Goal: Check status

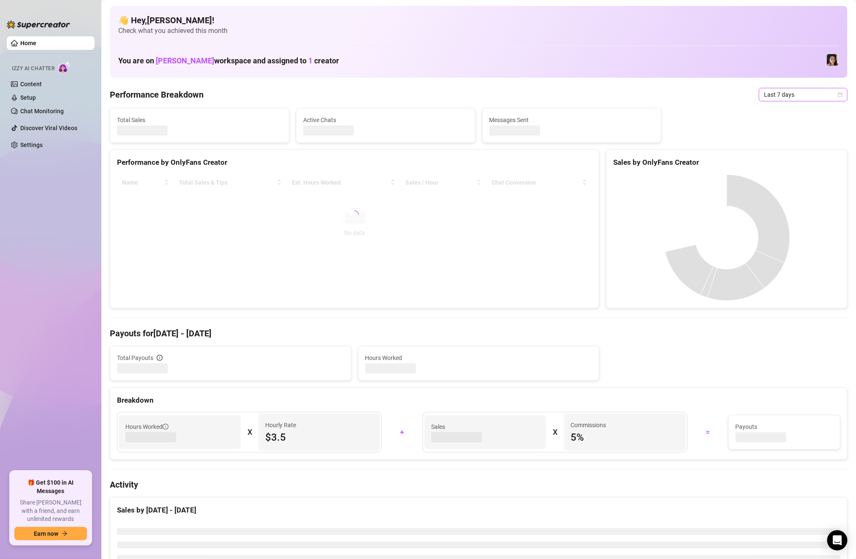
click at [779, 94] on span "Last 7 days" at bounding box center [803, 94] width 79 height 13
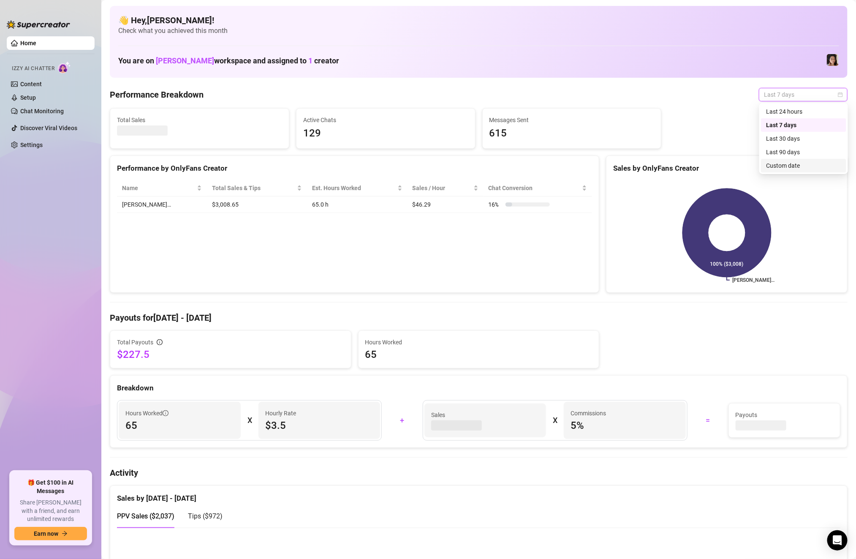
click at [784, 161] on div "Custom date" at bounding box center [803, 165] width 75 height 9
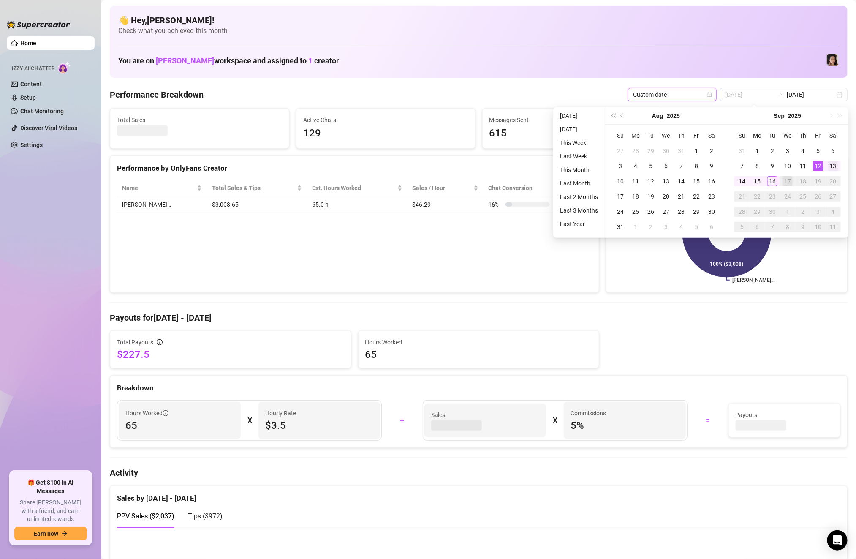
type input "[DATE]"
click at [830, 164] on div "13" at bounding box center [833, 166] width 10 height 10
type input "[DATE]"
click at [773, 183] on div "16" at bounding box center [772, 181] width 10 height 10
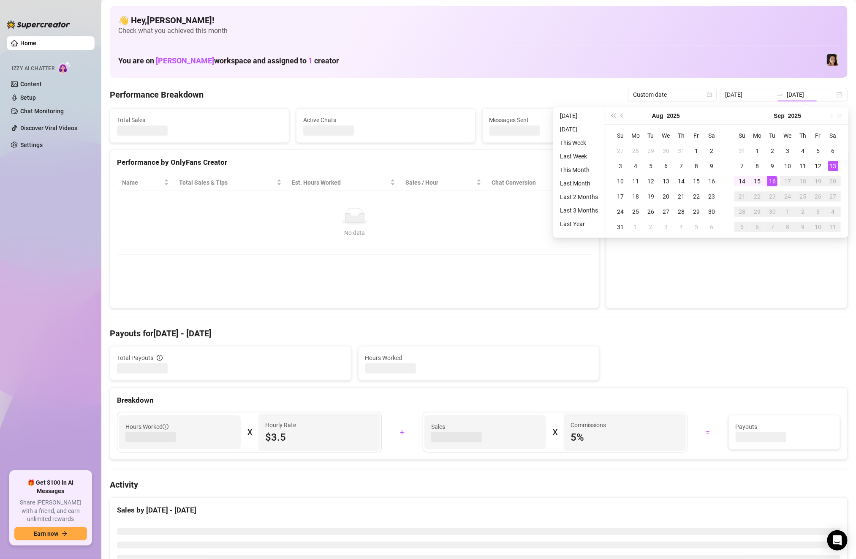
type input "[DATE]"
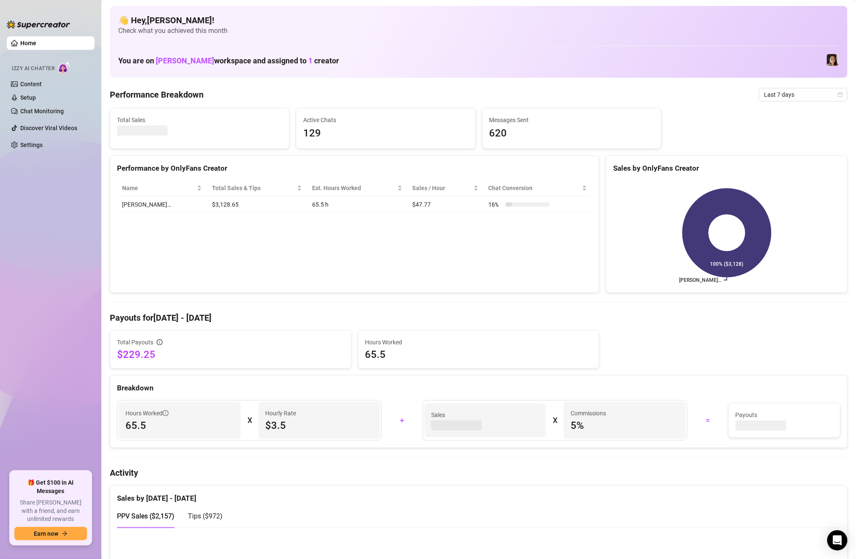
click at [808, 95] on span "Last 7 days" at bounding box center [803, 94] width 79 height 13
click at [796, 168] on div "Custom date" at bounding box center [803, 165] width 75 height 9
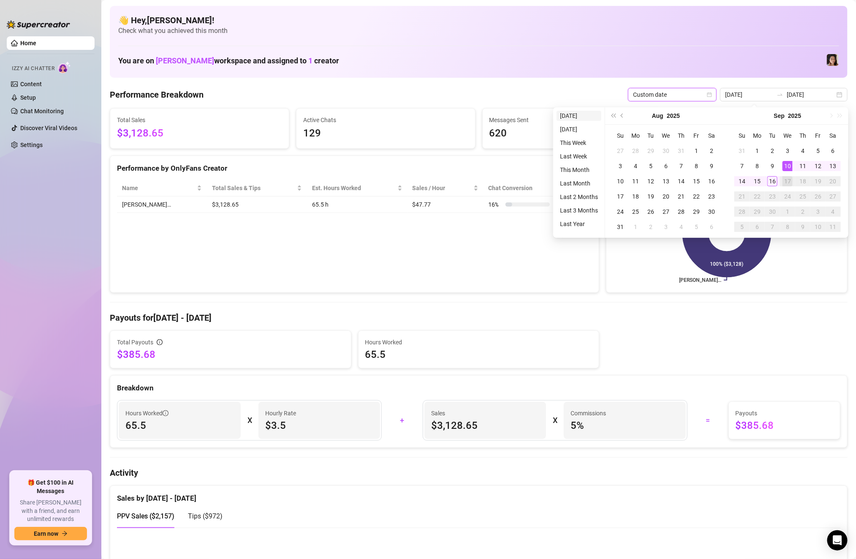
type input "[DATE]"
click at [561, 115] on li "[DATE]" at bounding box center [579, 116] width 45 height 10
type input "[DATE]"
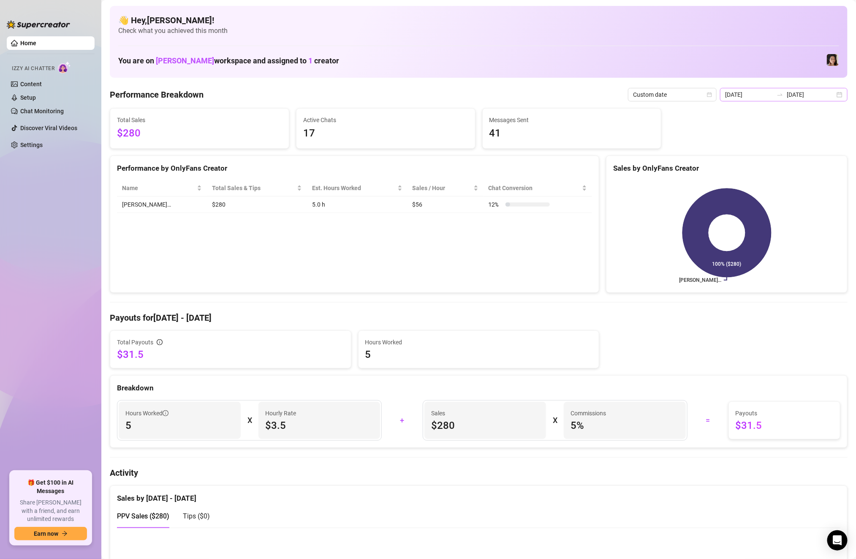
click at [838, 95] on div "2025-09-16 2025-09-16" at bounding box center [784, 95] width 128 height 14
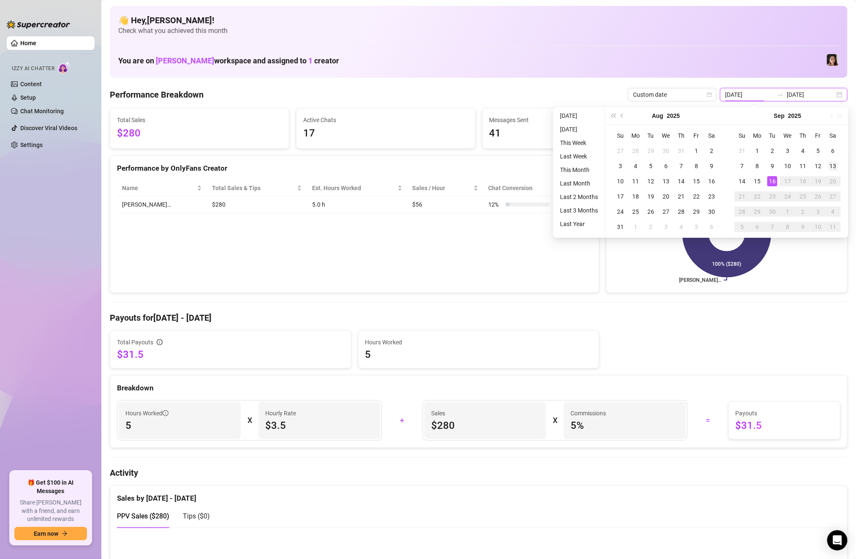
type input "[DATE]"
click at [832, 168] on div "13" at bounding box center [833, 166] width 10 height 10
type input "[DATE]"
click at [772, 181] on div "16" at bounding box center [772, 181] width 10 height 10
type input "[DATE]"
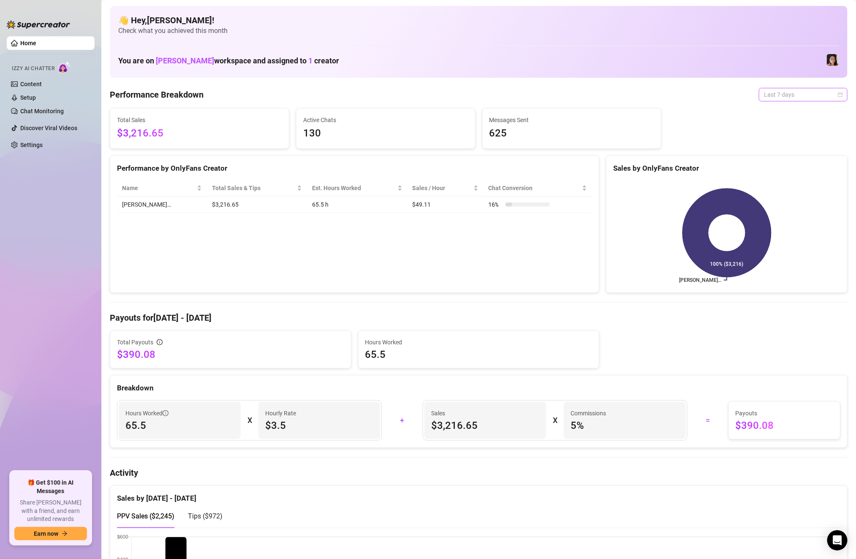
click at [769, 95] on span "Last 7 days" at bounding box center [803, 94] width 79 height 13
click at [774, 169] on div "Custom date" at bounding box center [803, 165] width 75 height 9
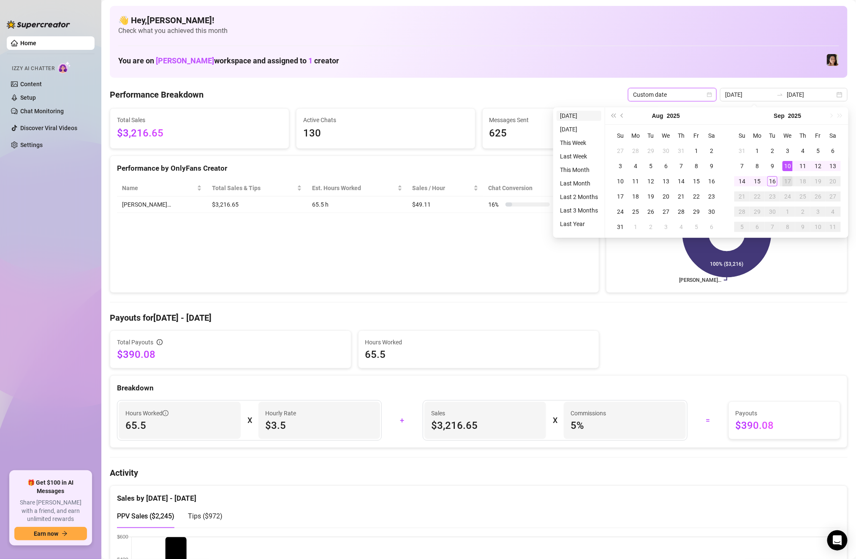
type input "[DATE]"
click at [572, 120] on li "[DATE]" at bounding box center [579, 116] width 45 height 10
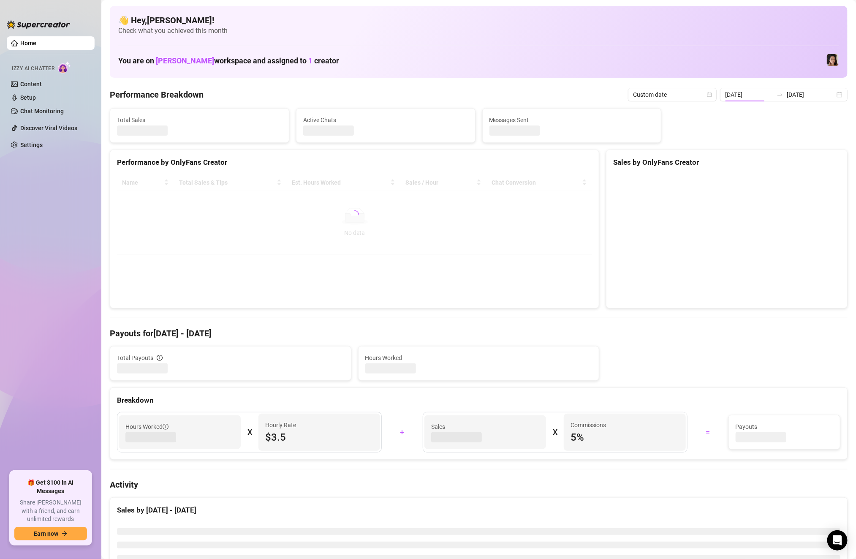
type input "[DATE]"
